Goal: Book appointment/travel/reservation

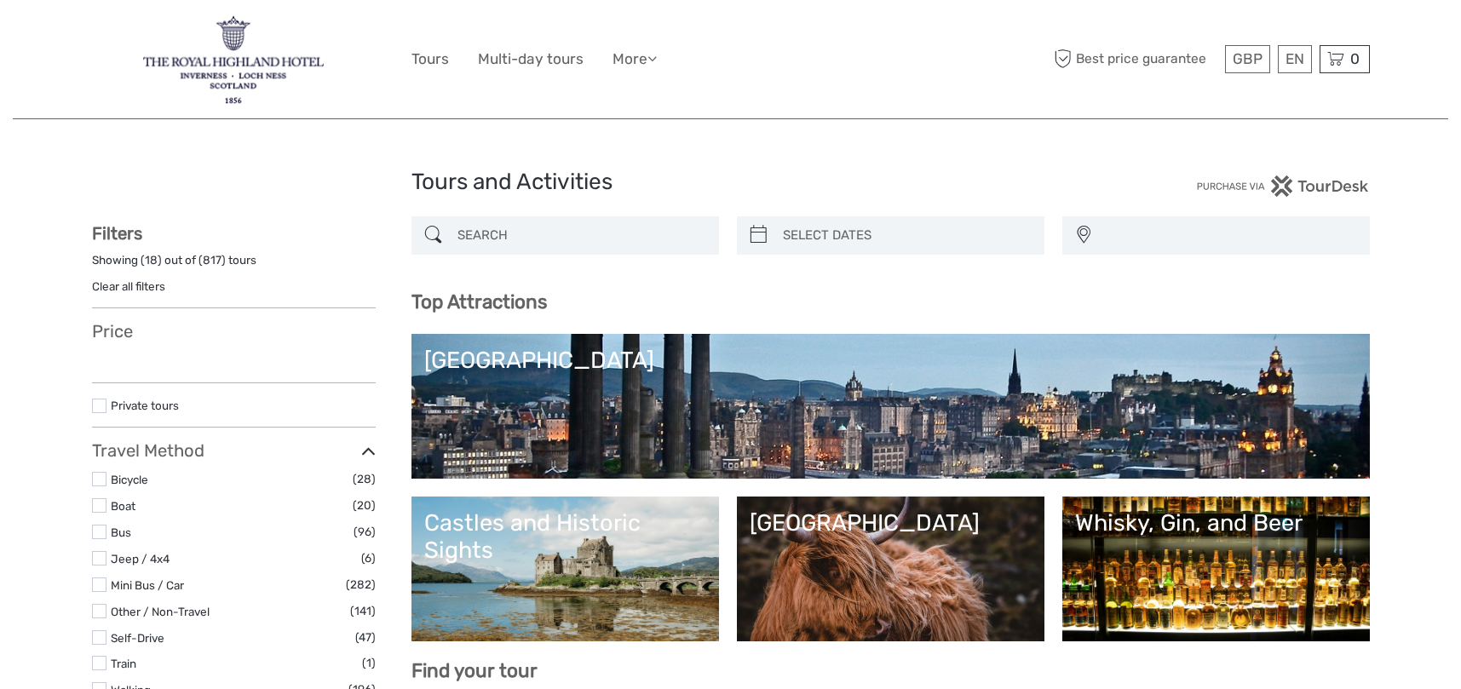
select select
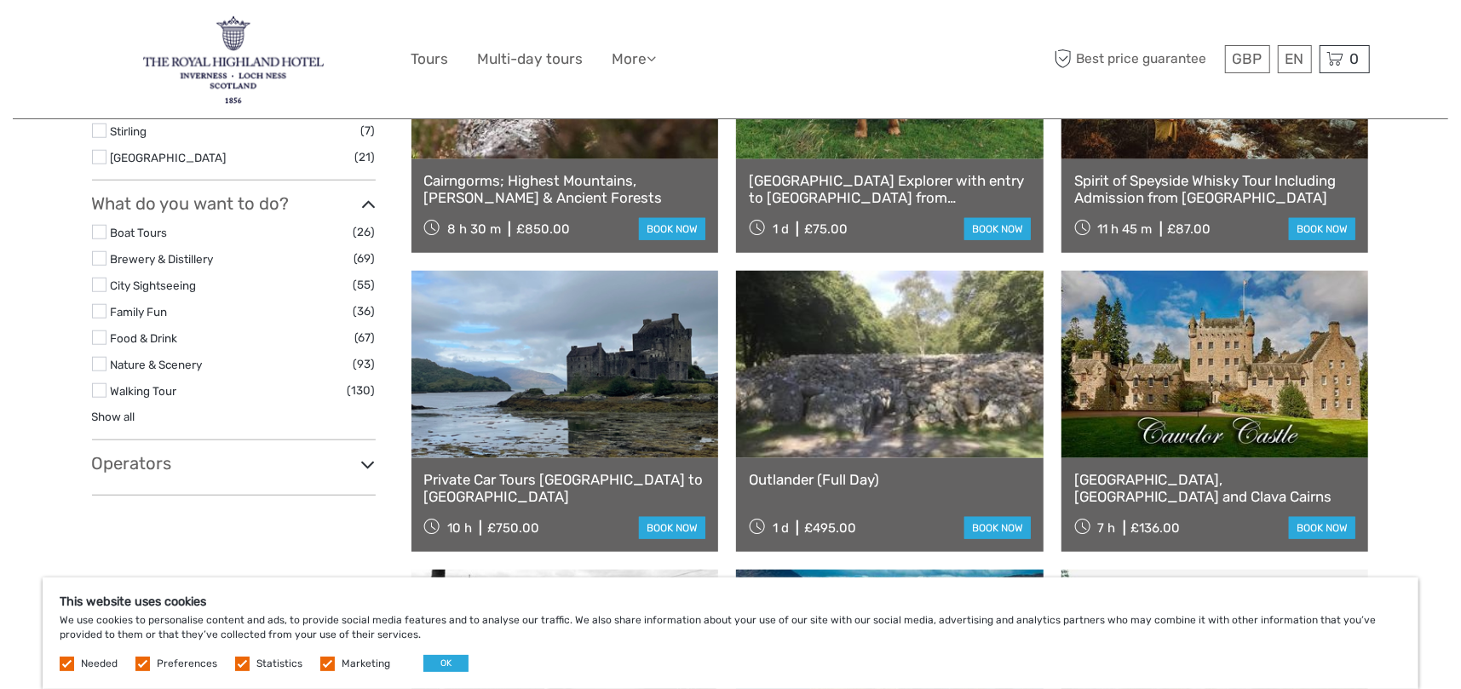
scroll to position [1108, 0]
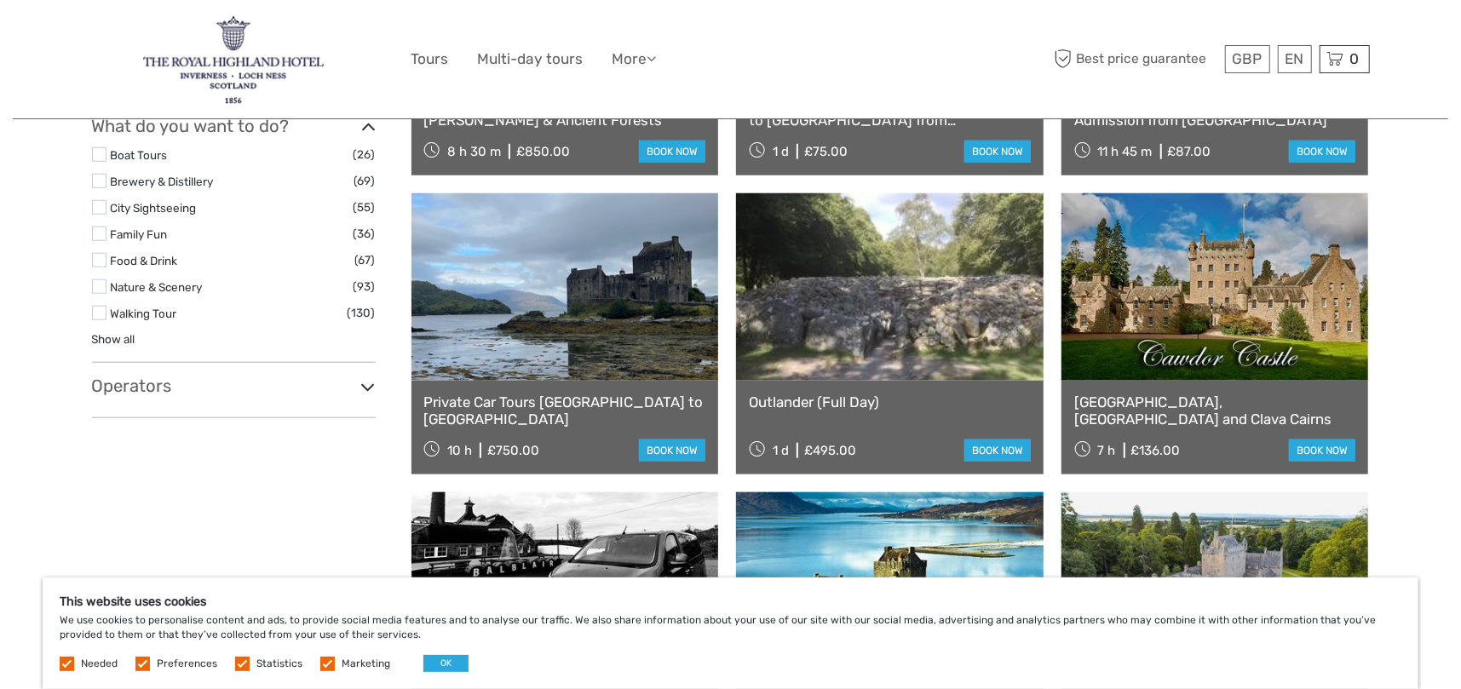
click at [537, 394] on link "Private Car Tours Inverness to Isle of Skye" at bounding box center [565, 411] width 282 height 35
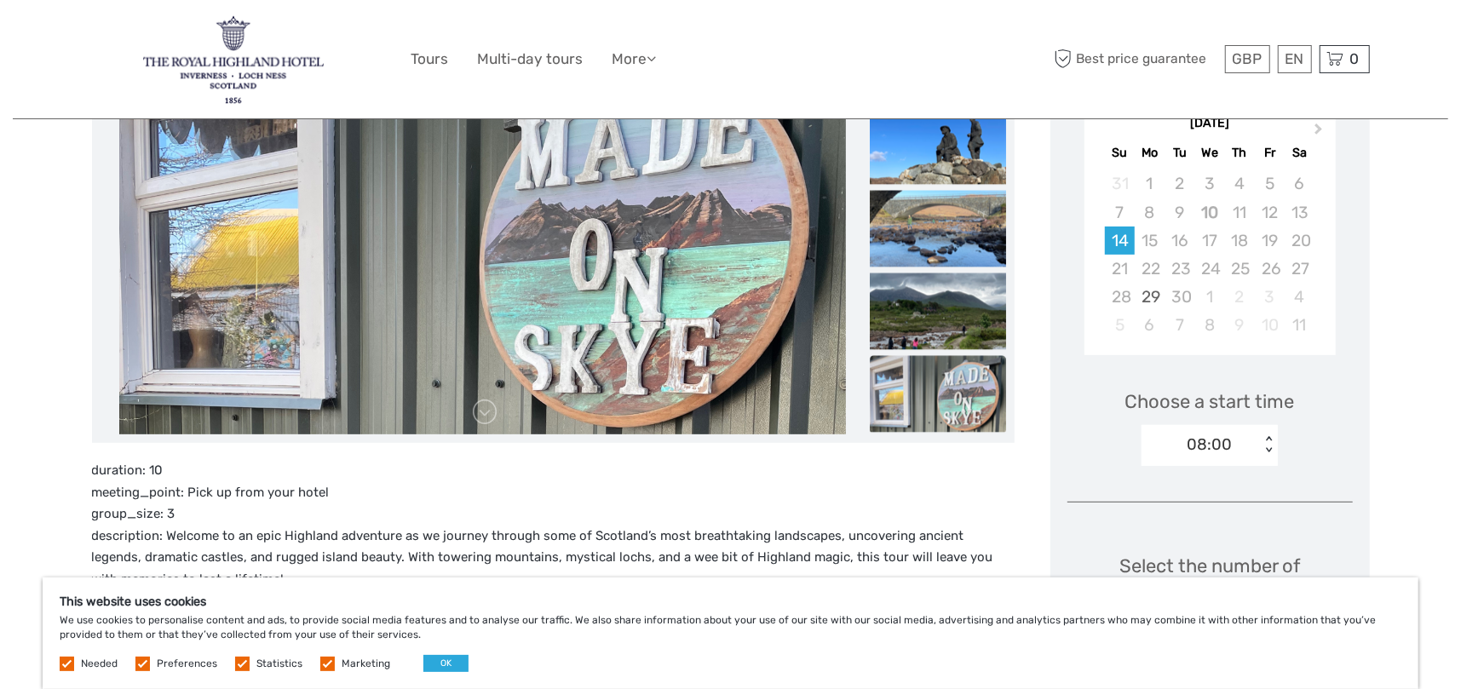
scroll to position [511, 0]
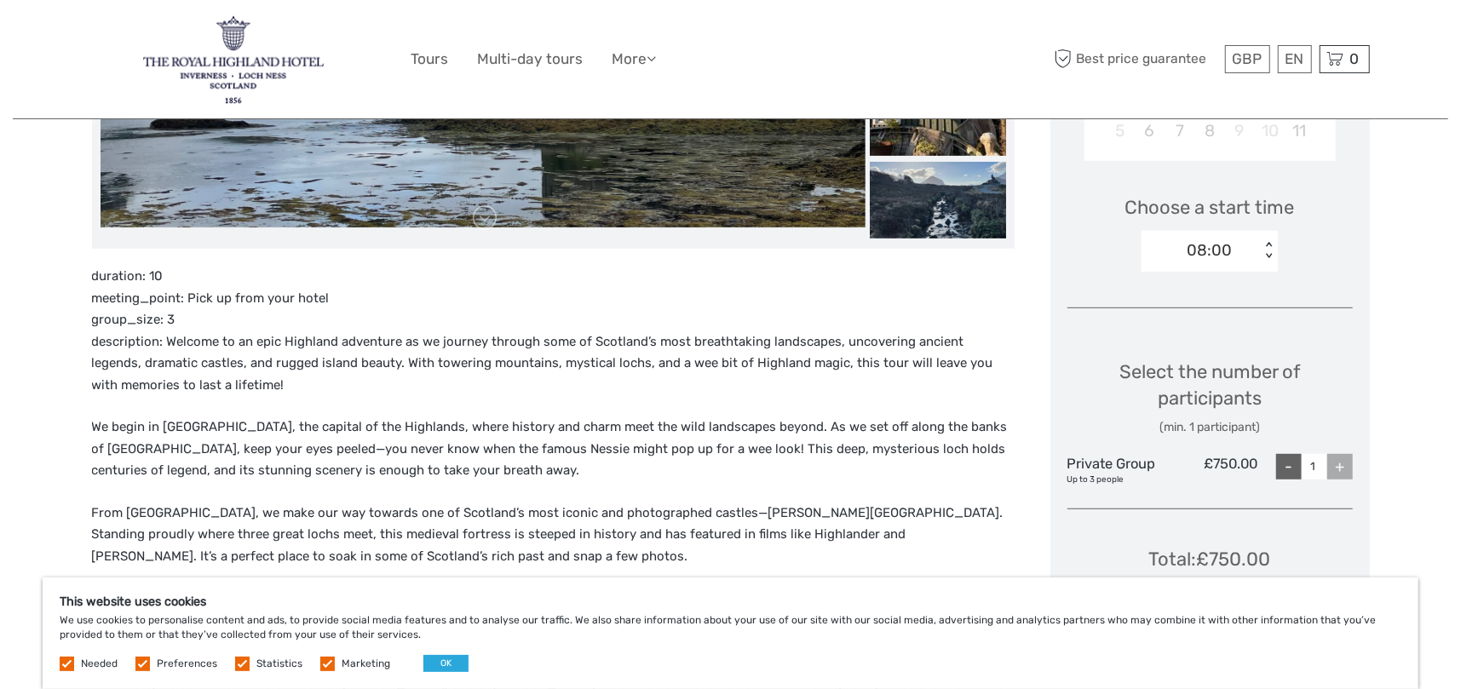
click at [1351, 458] on div "+" at bounding box center [1340, 467] width 26 height 26
click at [1343, 466] on div "+" at bounding box center [1340, 467] width 26 height 26
drag, startPoint x: 1334, startPoint y: 469, endPoint x: 1327, endPoint y: 493, distance: 24.8
click at [1334, 470] on div "+" at bounding box center [1340, 467] width 26 height 26
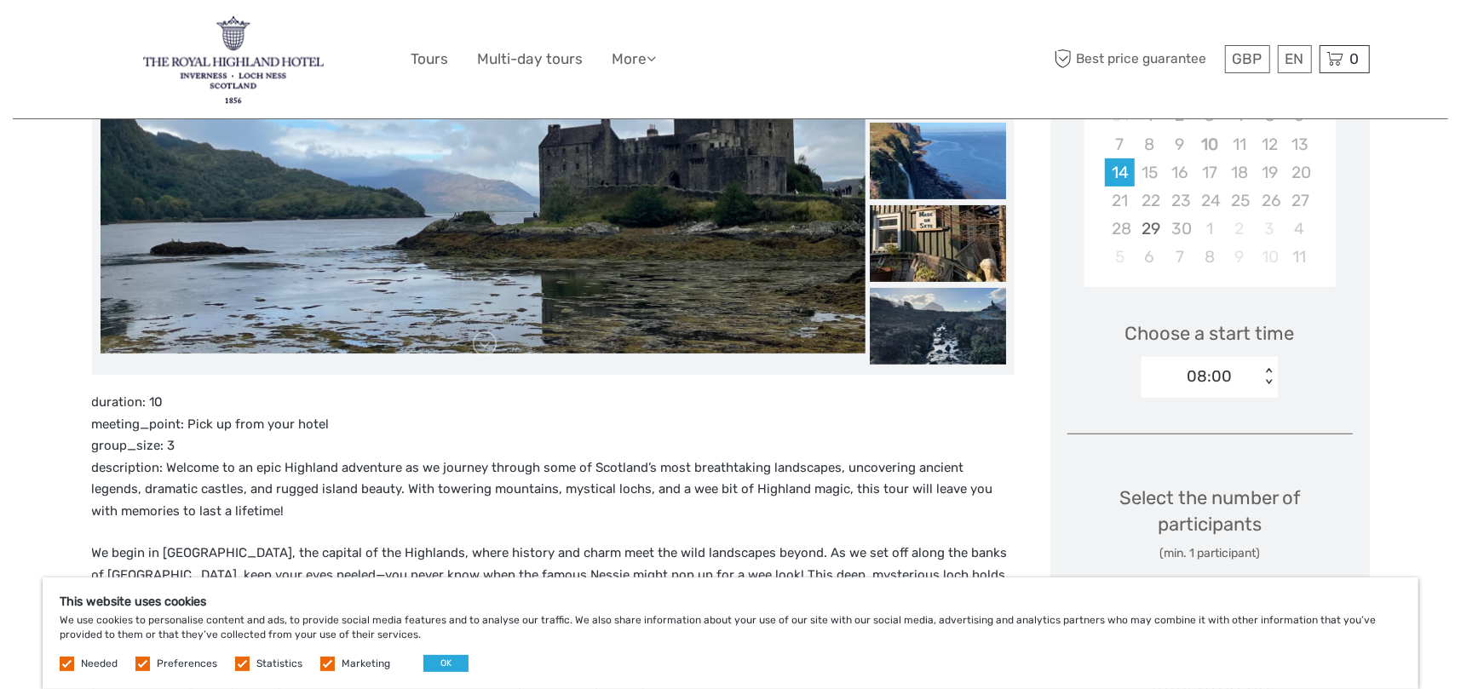
scroll to position [341, 0]
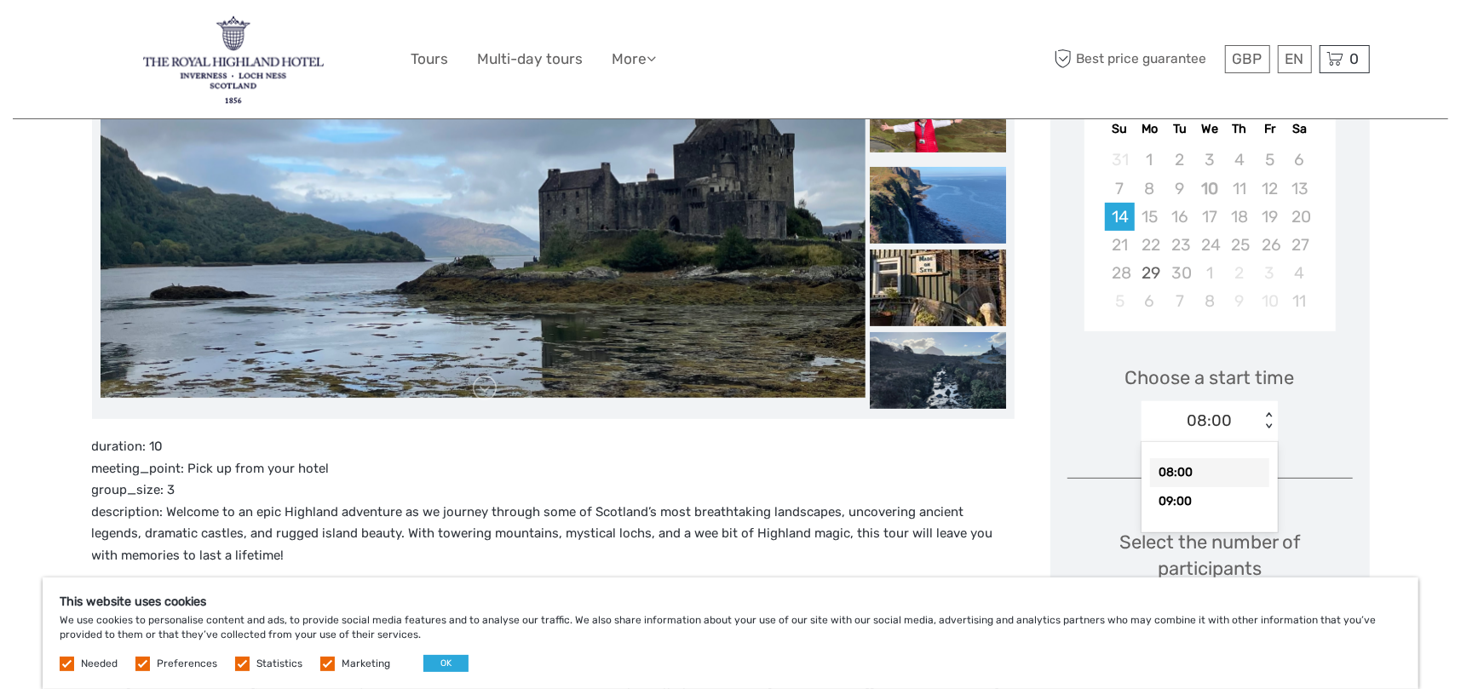
click at [1266, 420] on div "< >" at bounding box center [1269, 421] width 14 height 18
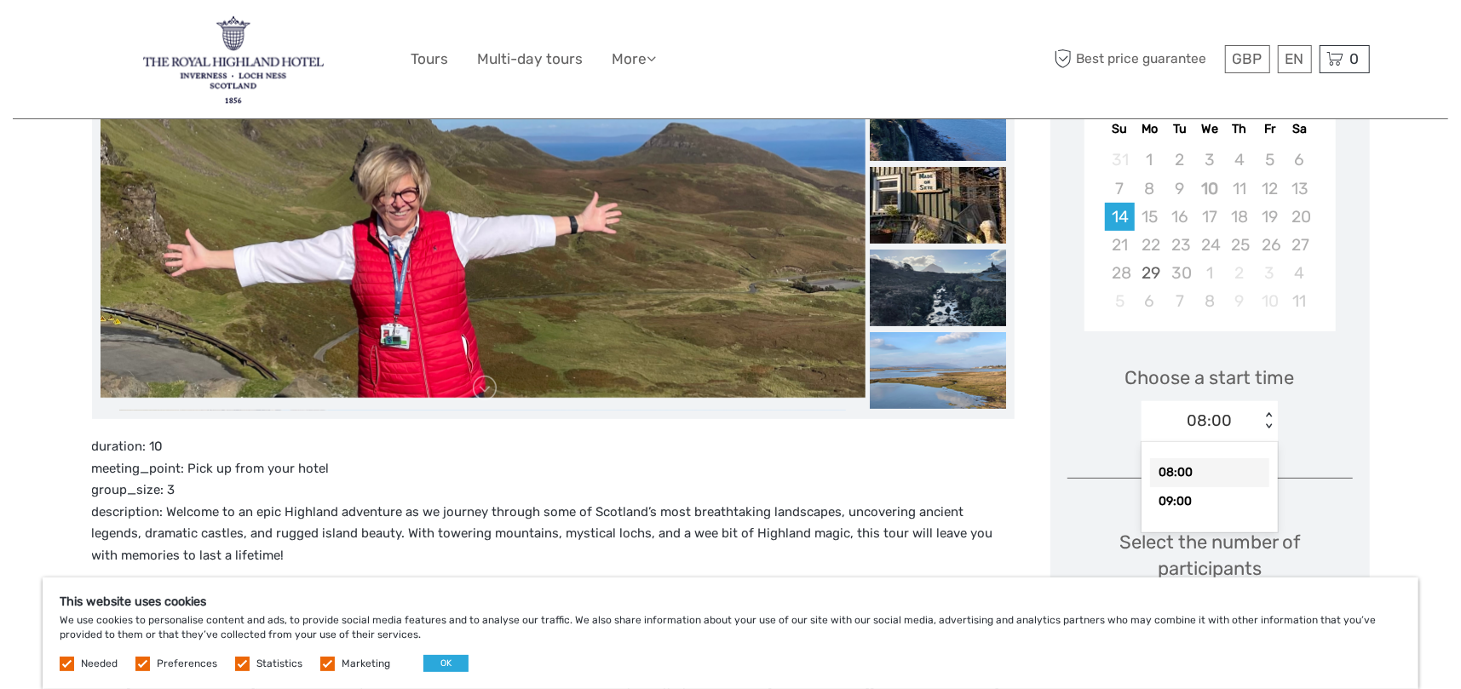
click at [1191, 467] on div "08:00" at bounding box center [1209, 472] width 119 height 29
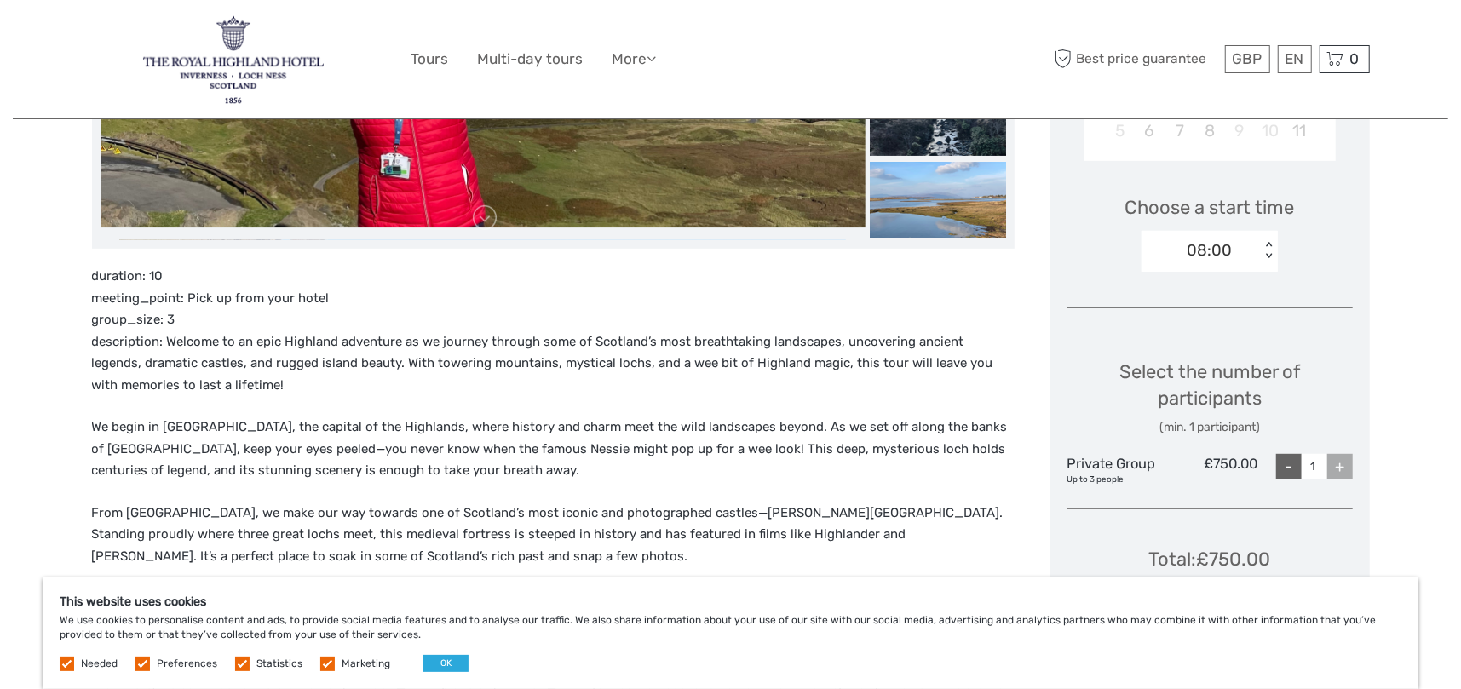
click at [1335, 469] on div "+" at bounding box center [1340, 467] width 26 height 26
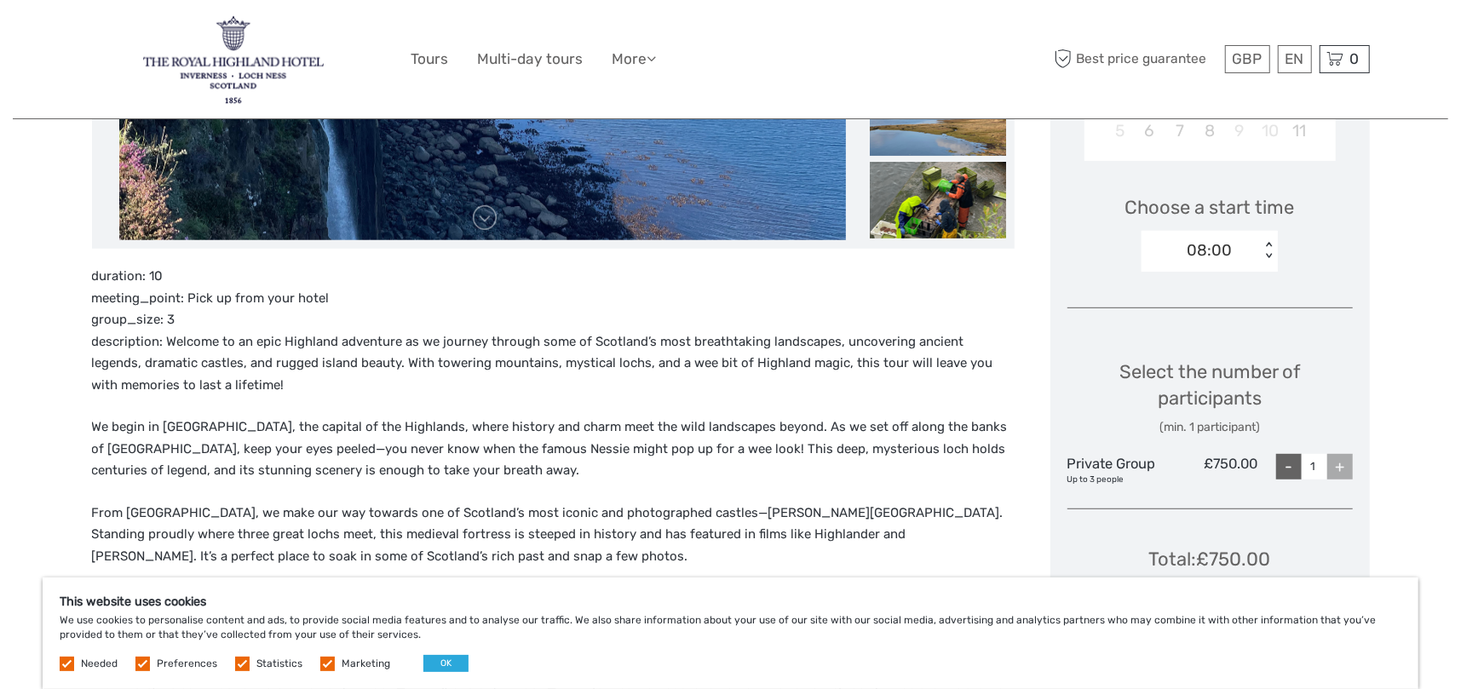
click at [1339, 466] on div "+" at bounding box center [1340, 467] width 26 height 26
click at [1092, 485] on div "Up to 3 people" at bounding box center [1114, 480] width 95 height 12
click at [1094, 474] on div "Up to 3 people" at bounding box center [1114, 480] width 95 height 12
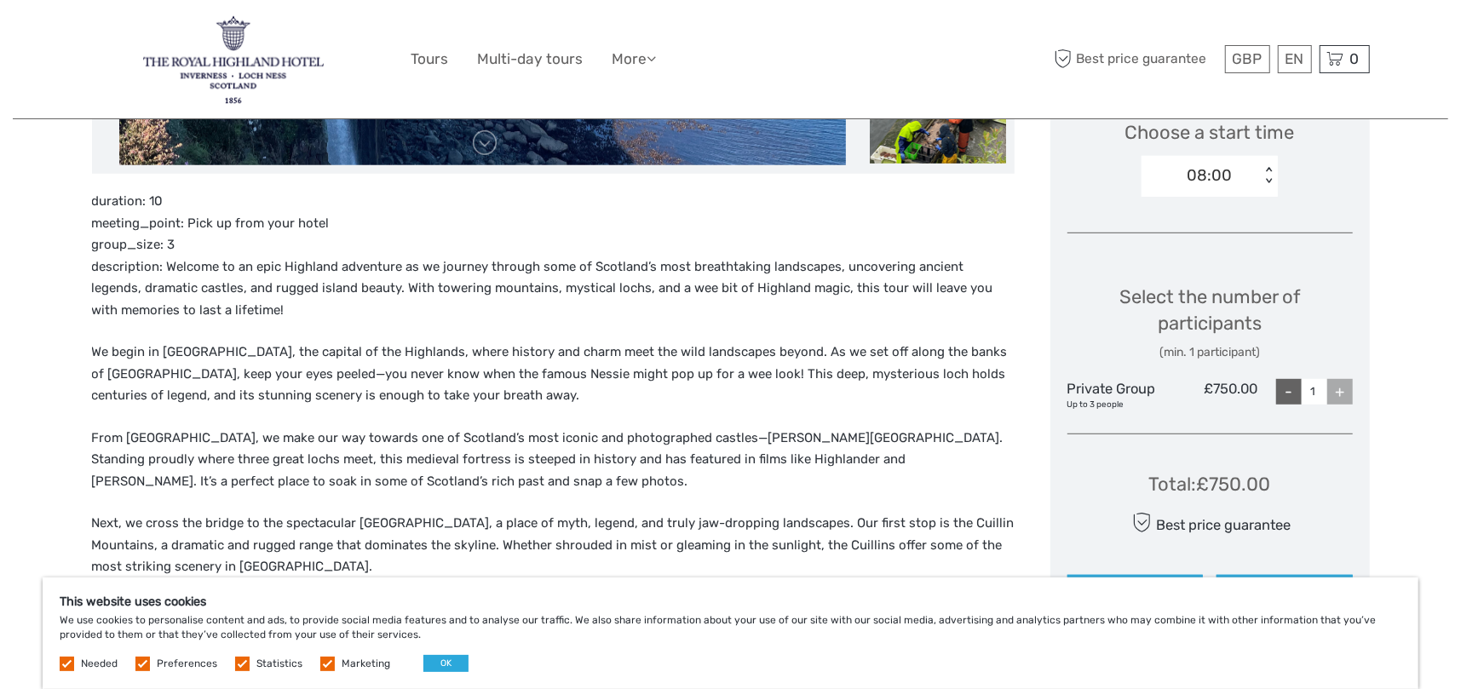
scroll to position [596, 0]
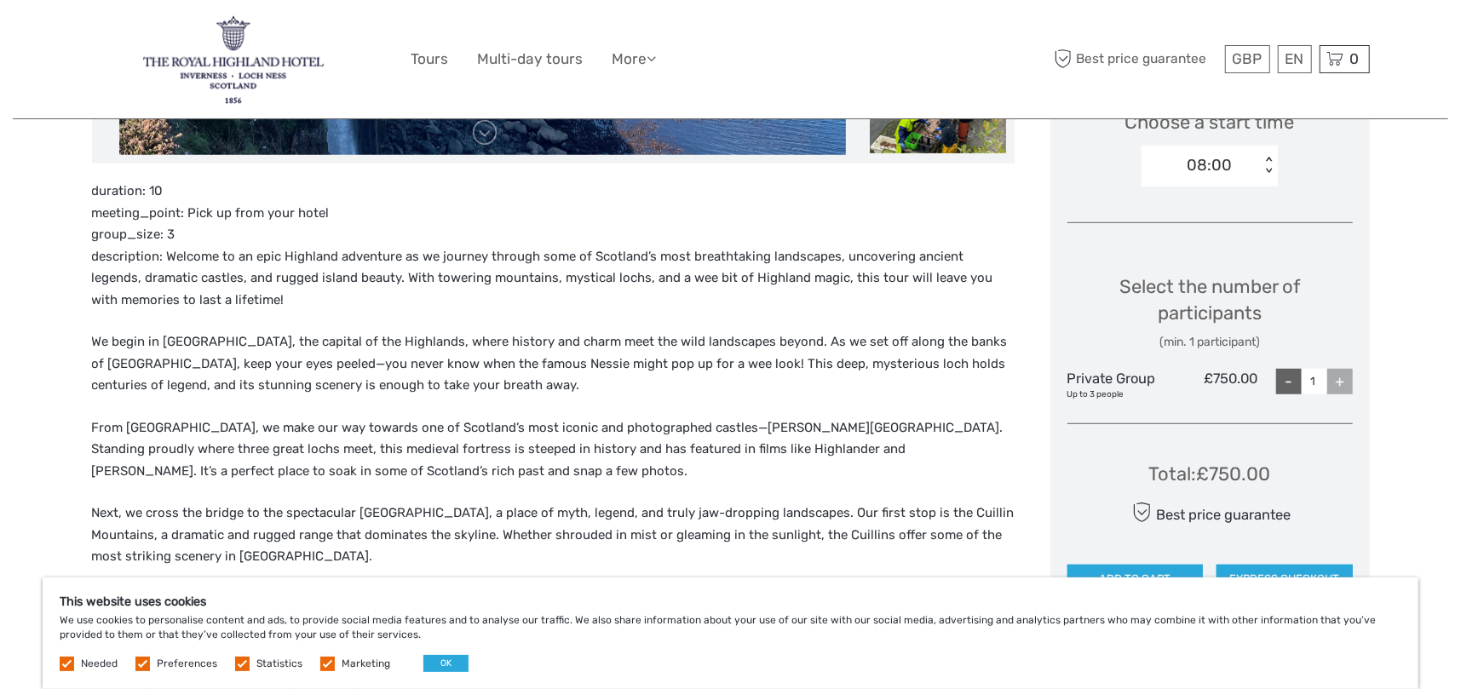
click at [1343, 375] on div "+" at bounding box center [1340, 382] width 26 height 26
drag, startPoint x: 1293, startPoint y: 383, endPoint x: 1283, endPoint y: 383, distance: 10.2
click at [1292, 383] on div "-" at bounding box center [1289, 382] width 26 height 26
click at [1355, 382] on div "Choose Date of Travel Next Month September 2025 Su Mo Tu We Th Fr Sa 31 1 2 3 4…" at bounding box center [1209, 180] width 319 height 885
click at [1338, 382] on div "+" at bounding box center [1340, 382] width 26 height 26
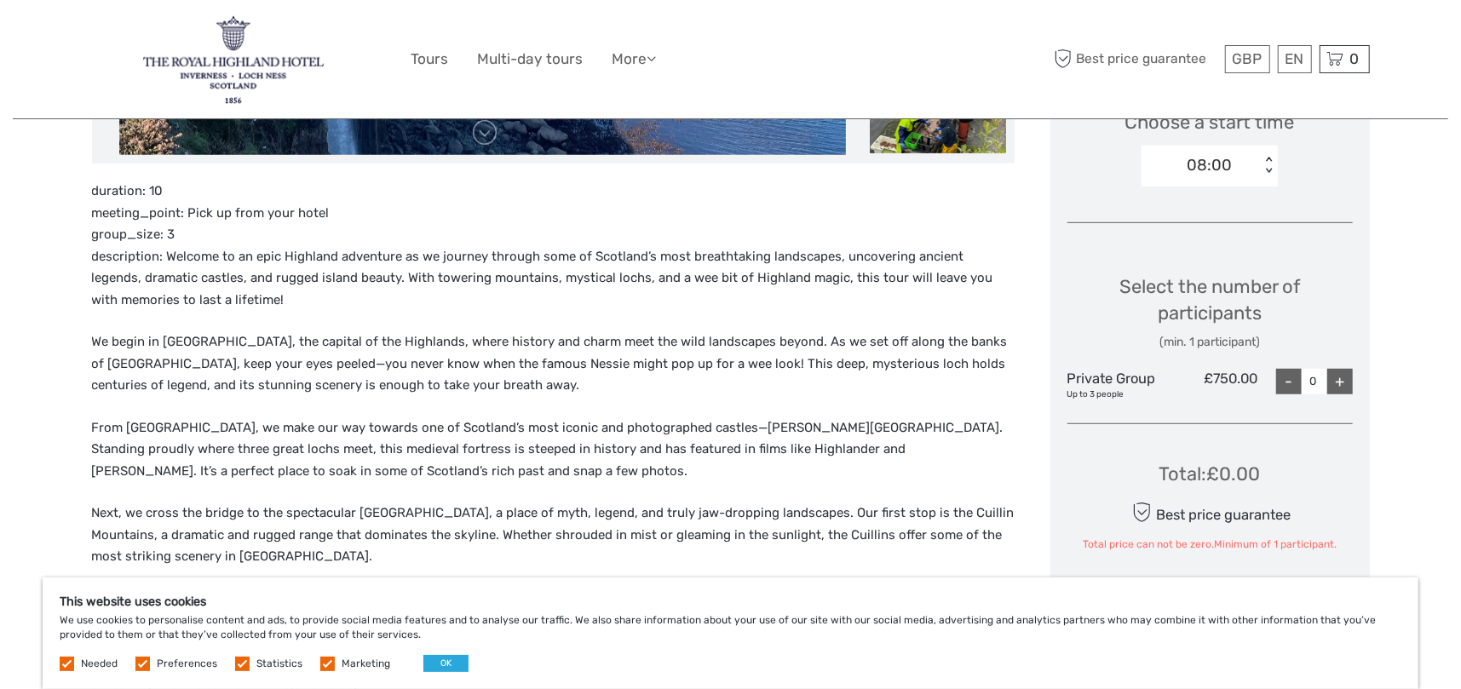
type input "1"
click at [1339, 380] on div "+" at bounding box center [1340, 382] width 26 height 26
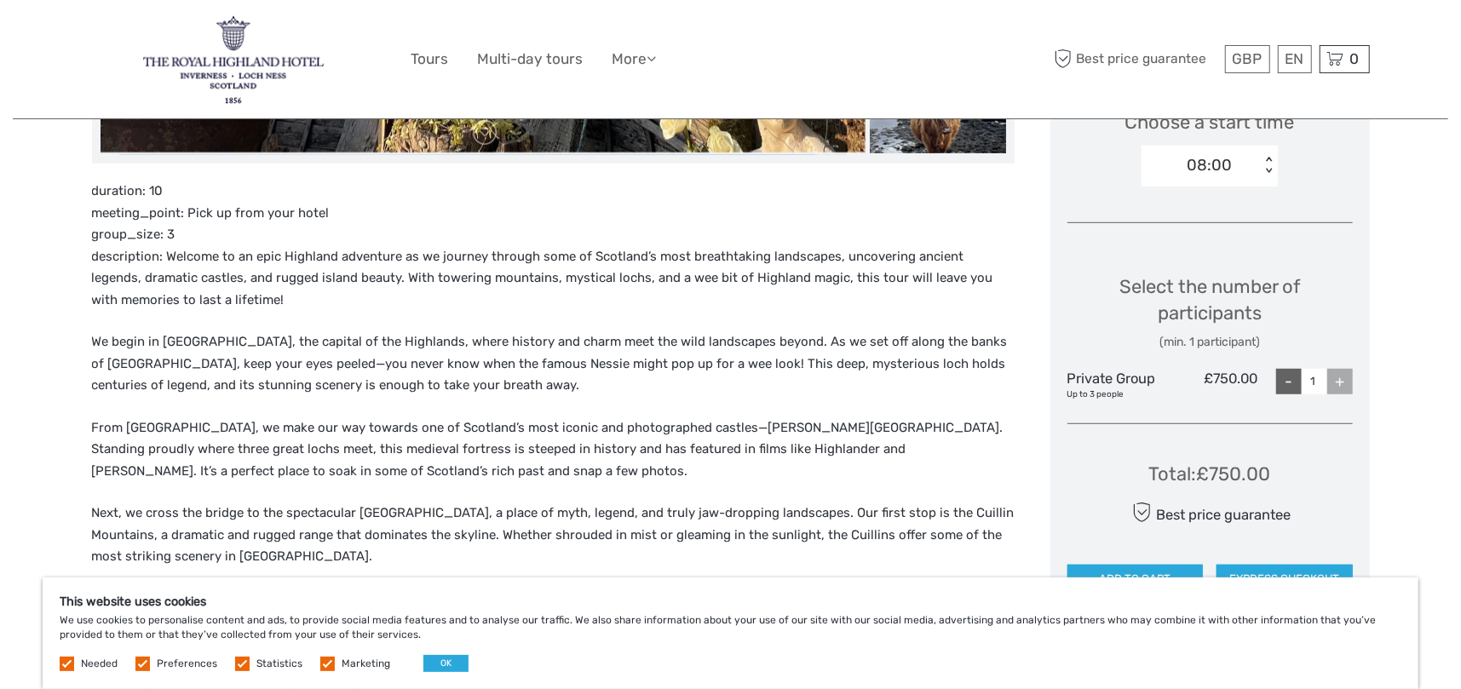
click at [1339, 380] on div "+" at bounding box center [1340, 382] width 26 height 26
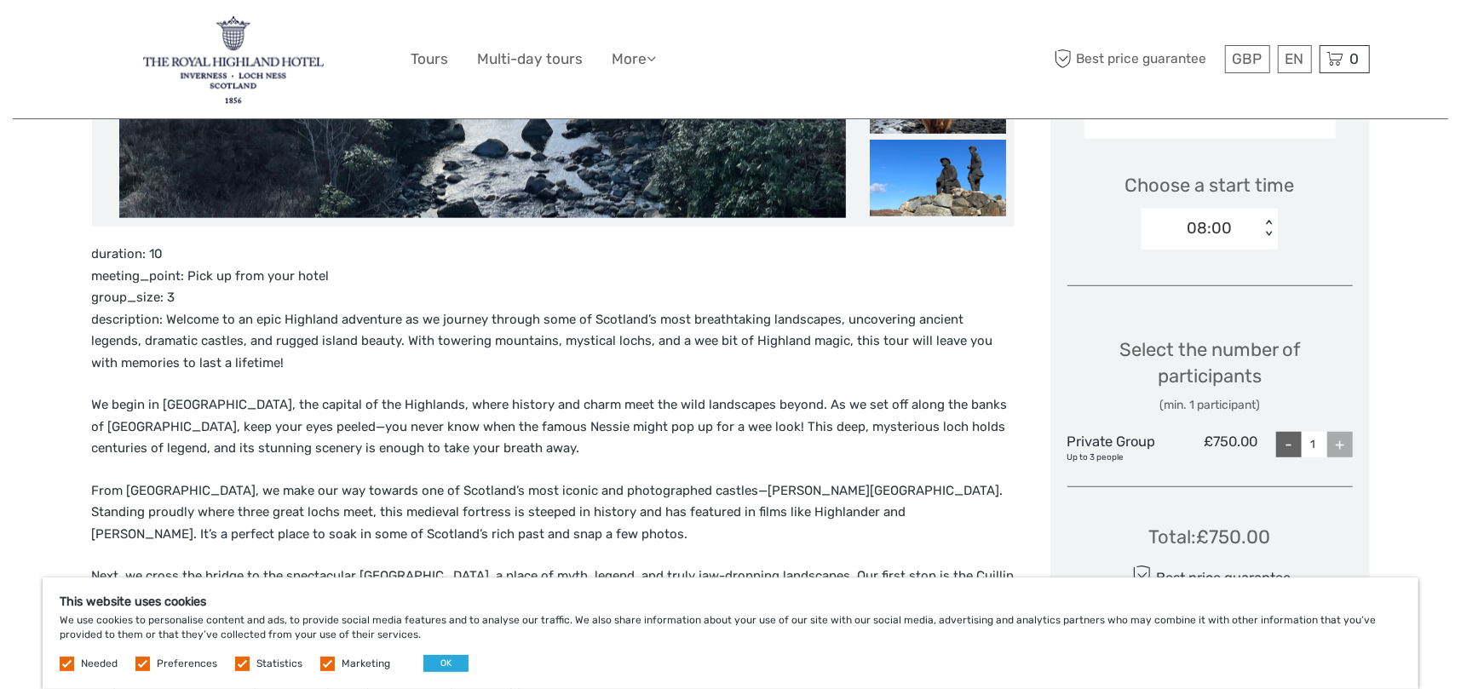
scroll to position [256, 0]
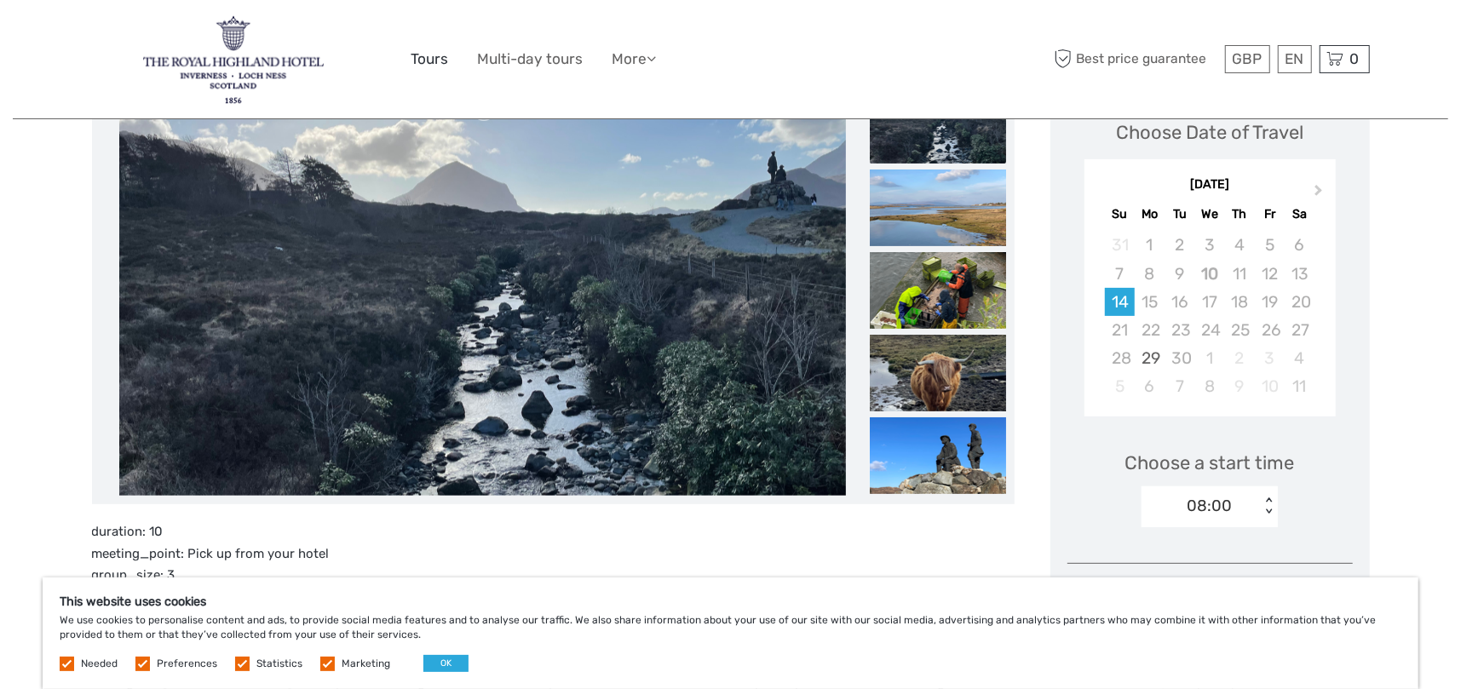
click at [434, 59] on link "Tours" at bounding box center [429, 59] width 37 height 25
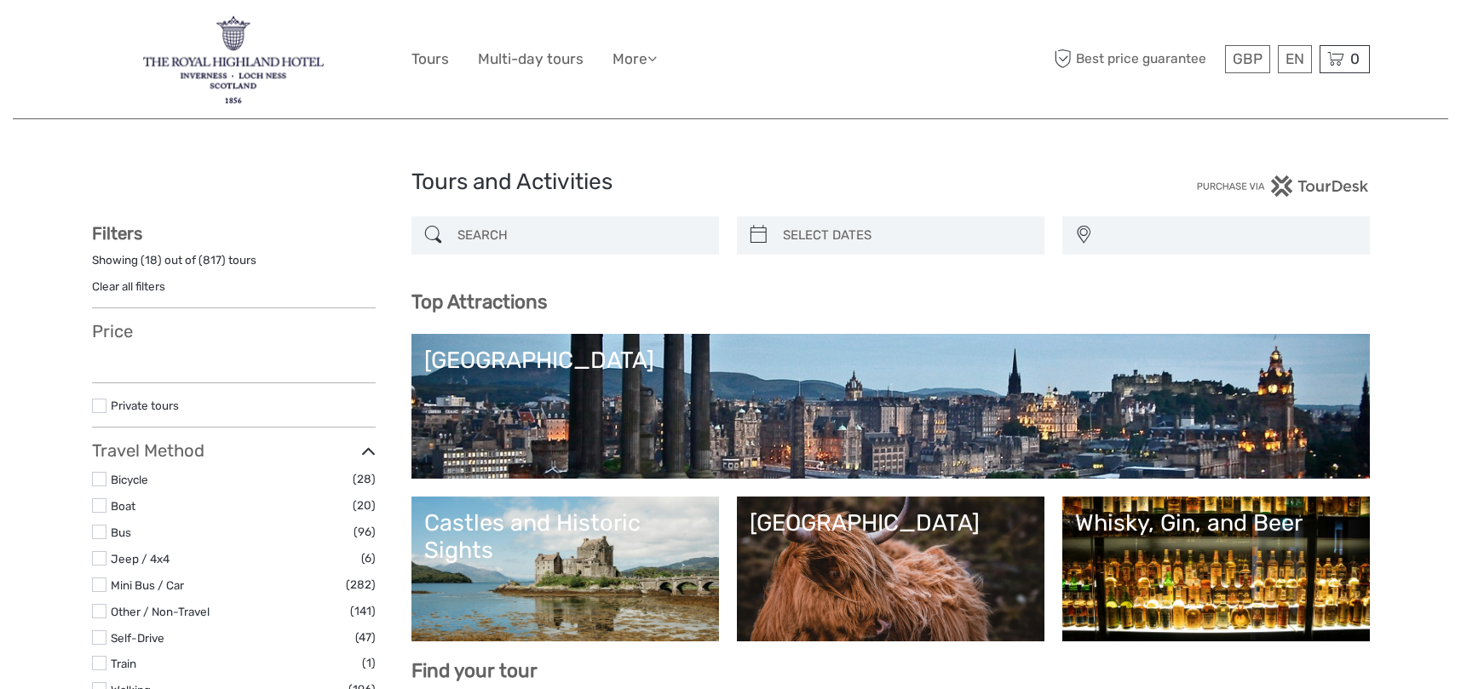
select select
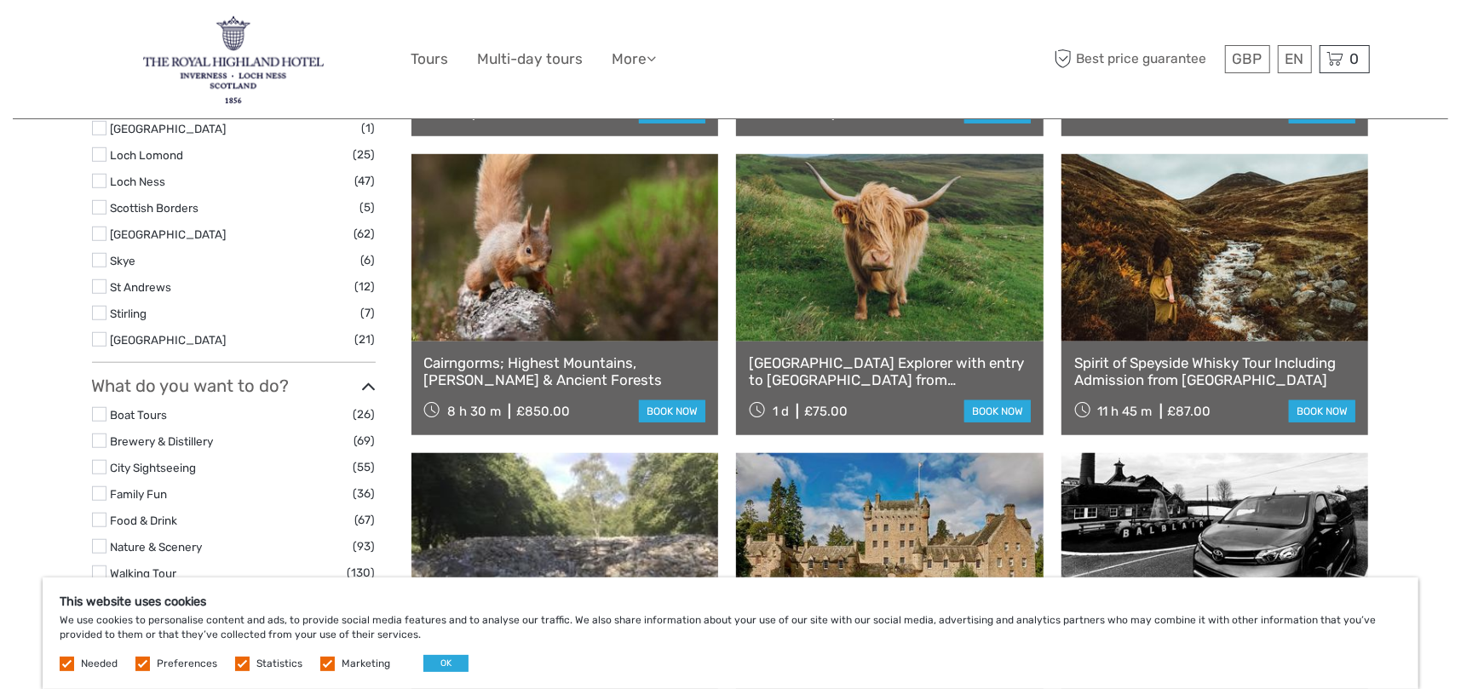
scroll to position [852, 0]
